Goal: Task Accomplishment & Management: Manage account settings

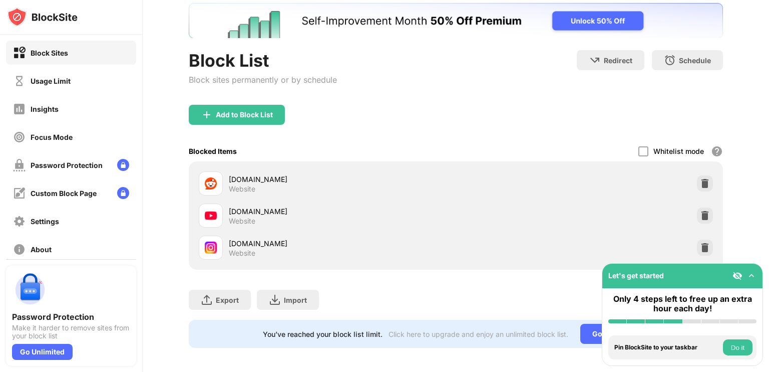
scroll to position [70, 0]
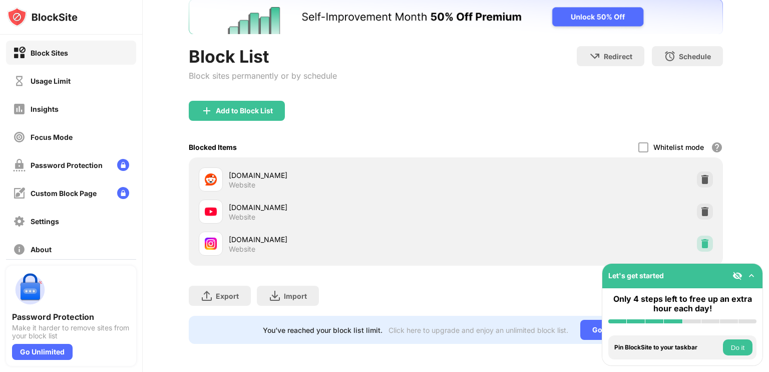
click at [700, 238] on img at bounding box center [705, 243] width 10 height 10
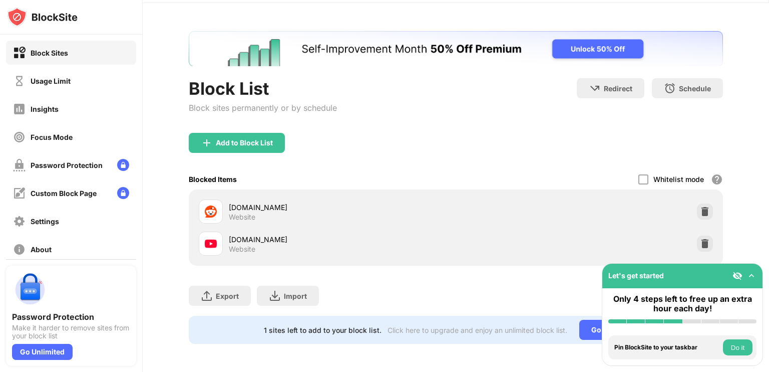
click at [708, 212] on div "[DOMAIN_NAME] Website" at bounding box center [456, 211] width 522 height 32
click at [700, 238] on img at bounding box center [705, 243] width 10 height 10
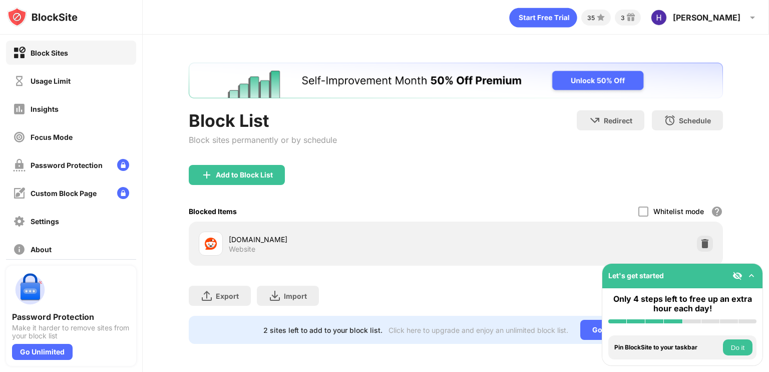
scroll to position [0, 0]
